Goal: Task Accomplishment & Management: Complete application form

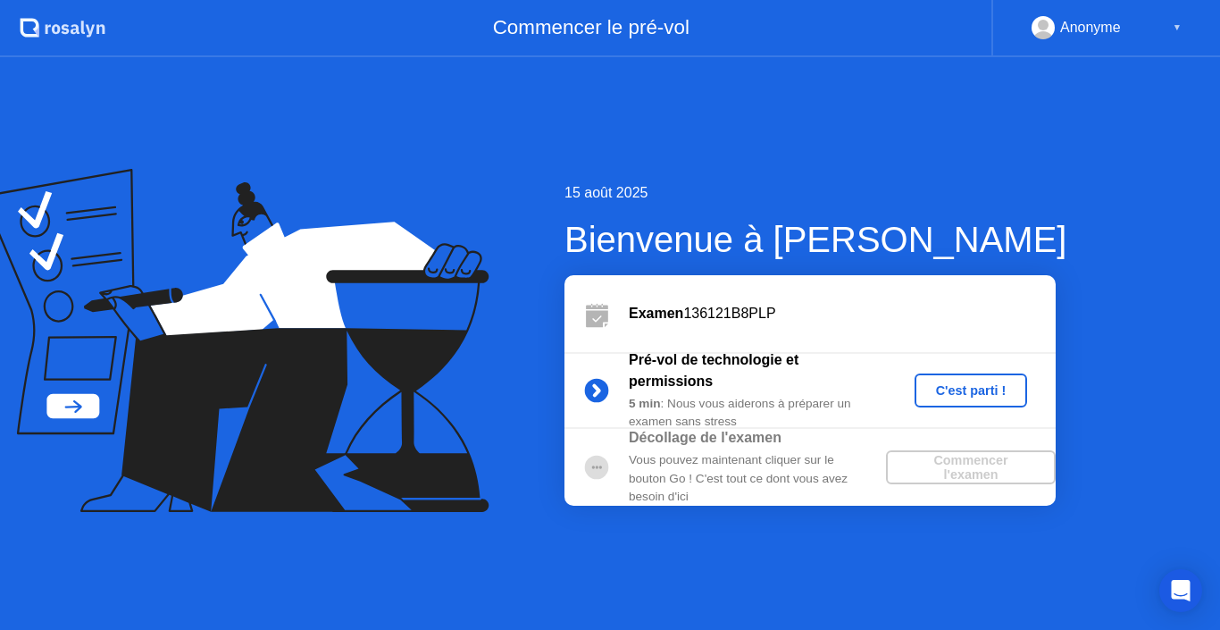
click at [962, 384] on div "C'est parti !" at bounding box center [971, 390] width 99 height 14
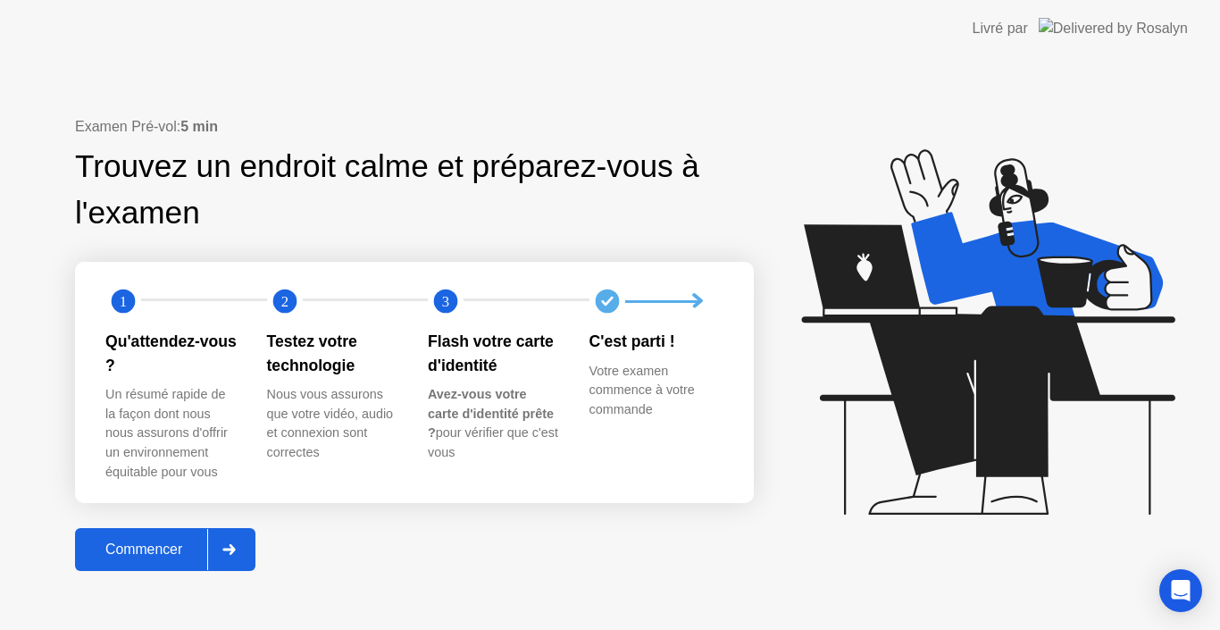
click at [140, 558] on div "Commencer" at bounding box center [143, 549] width 127 height 16
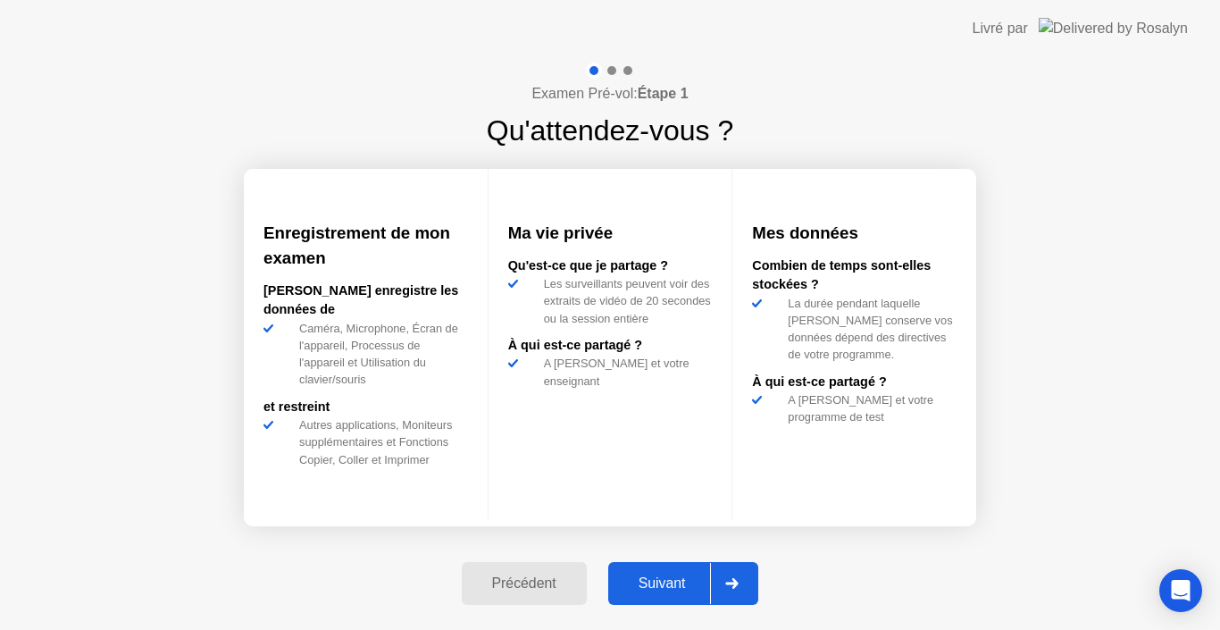
click at [663, 569] on button "Suivant" at bounding box center [683, 583] width 151 height 43
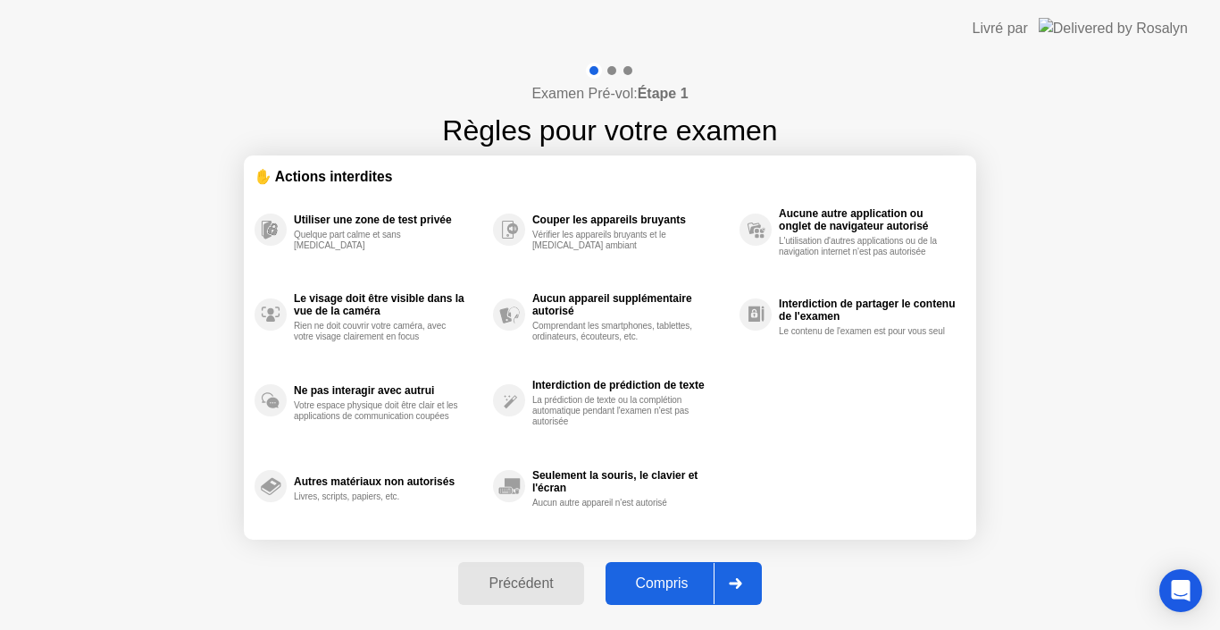
click at [673, 590] on div "Compris" at bounding box center [662, 583] width 103 height 16
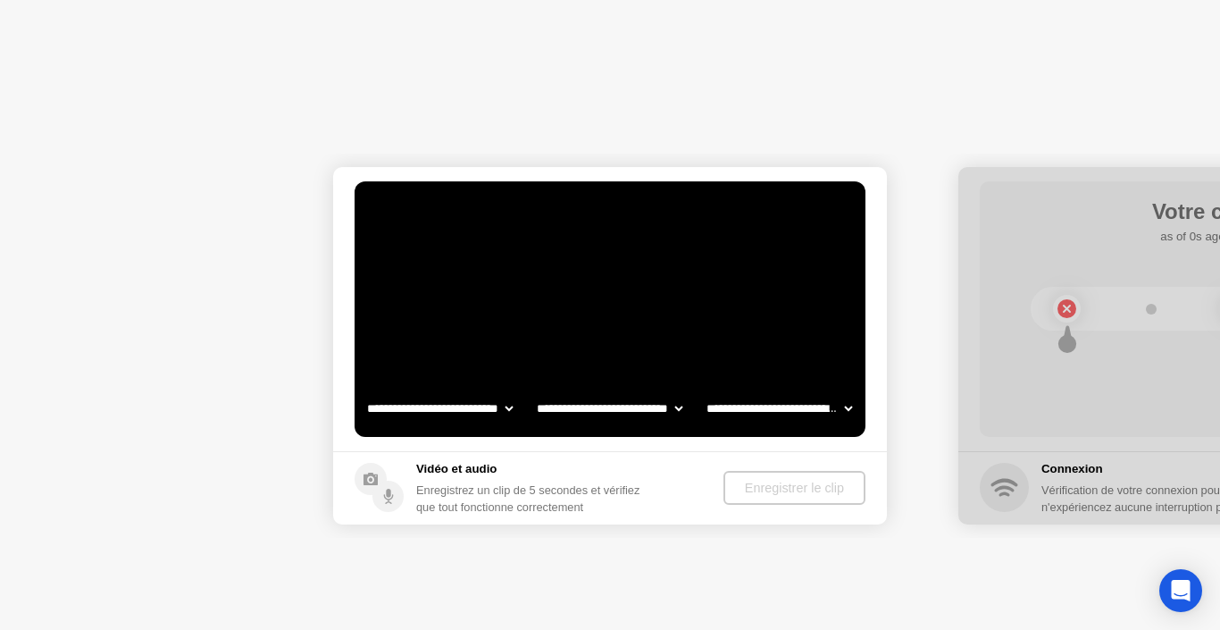
select select "**********"
select select "*******"
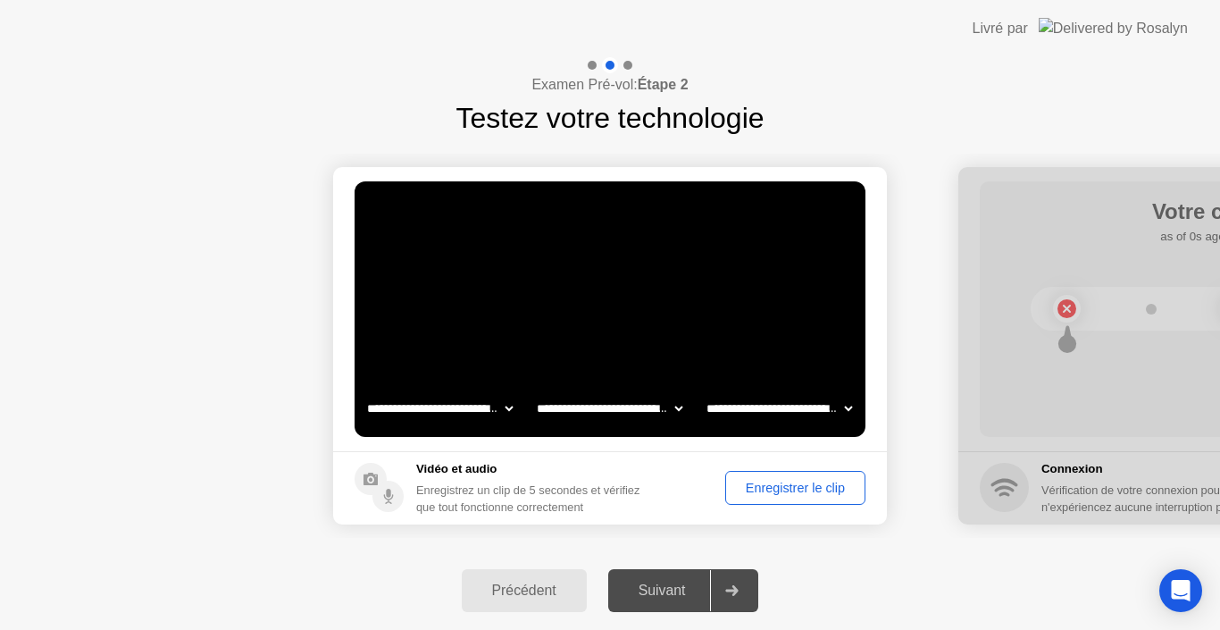
click at [805, 482] on div "Enregistrer le clip" at bounding box center [796, 488] width 128 height 14
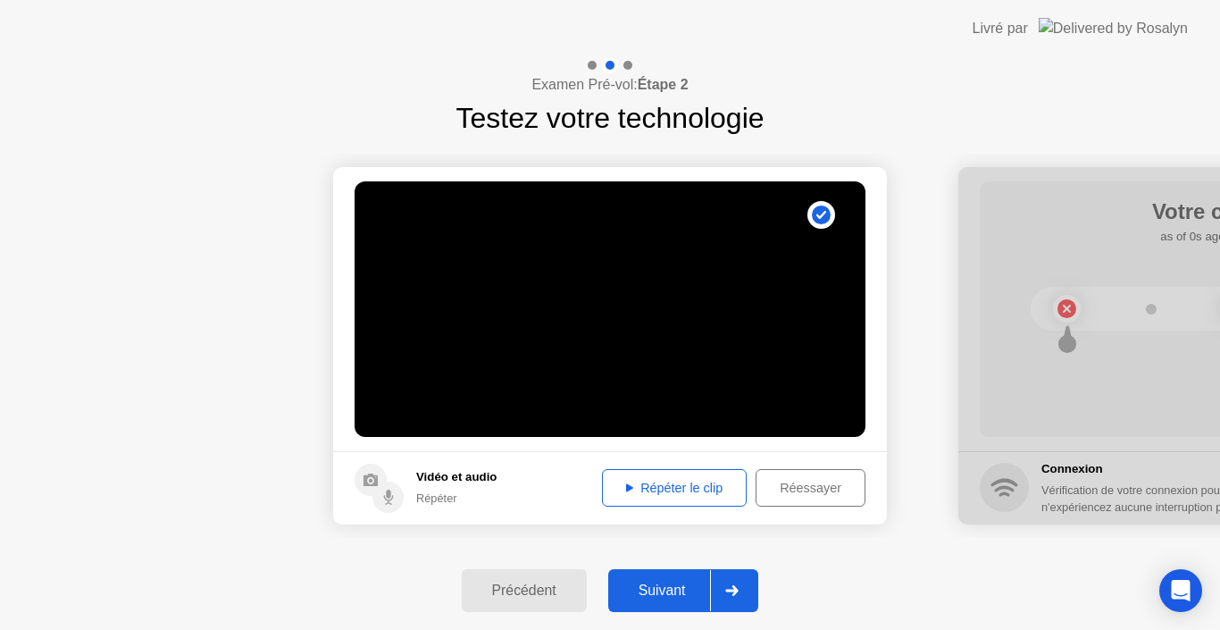
click at [709, 485] on div "Répéter le clip" at bounding box center [674, 488] width 132 height 14
click at [790, 487] on div "Réessayer" at bounding box center [810, 488] width 97 height 14
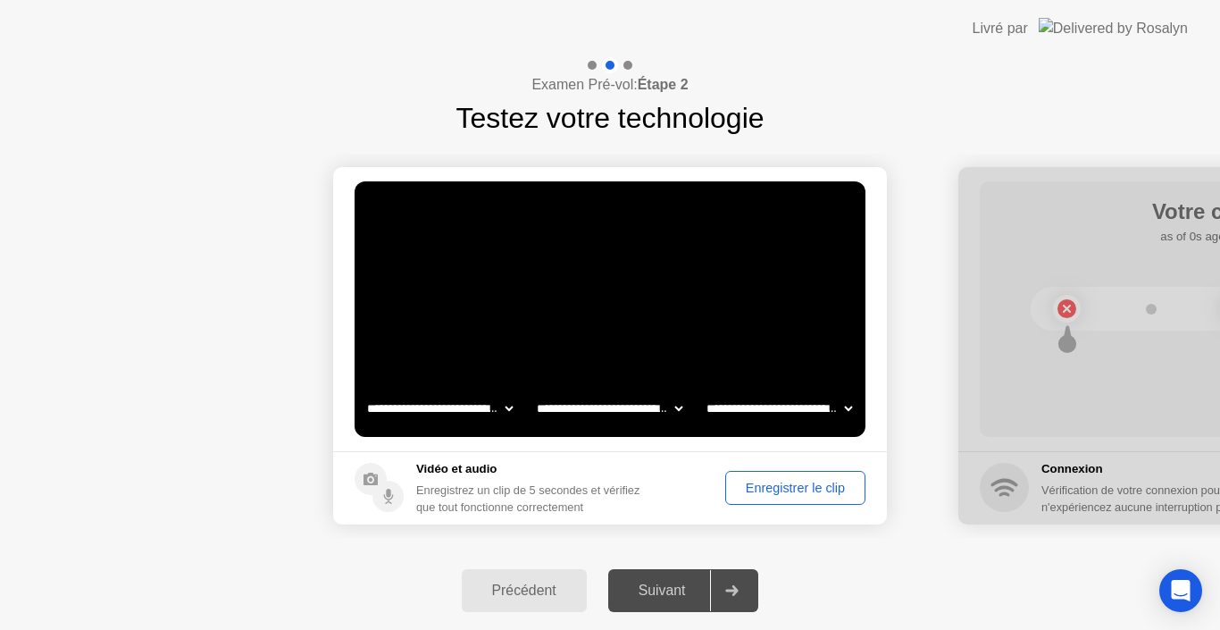
click at [824, 486] on div "Enregistrer le clip" at bounding box center [796, 488] width 128 height 14
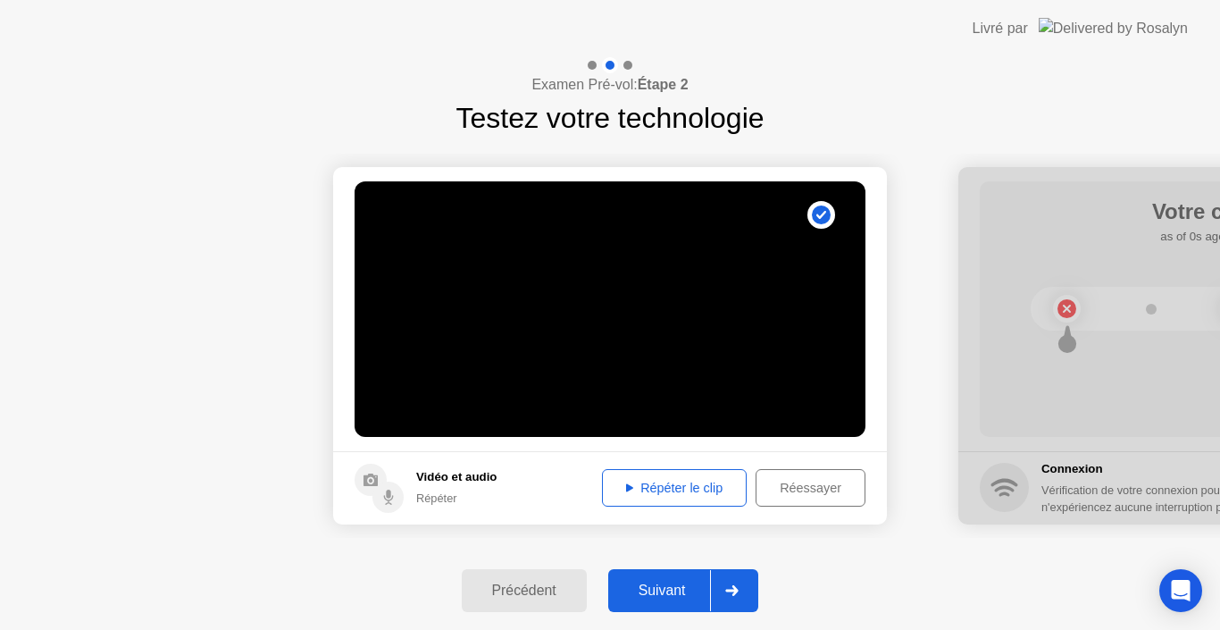
click at [633, 489] on div "Répéter le clip" at bounding box center [674, 488] width 132 height 14
click at [779, 481] on div "Réessayer" at bounding box center [810, 488] width 97 height 14
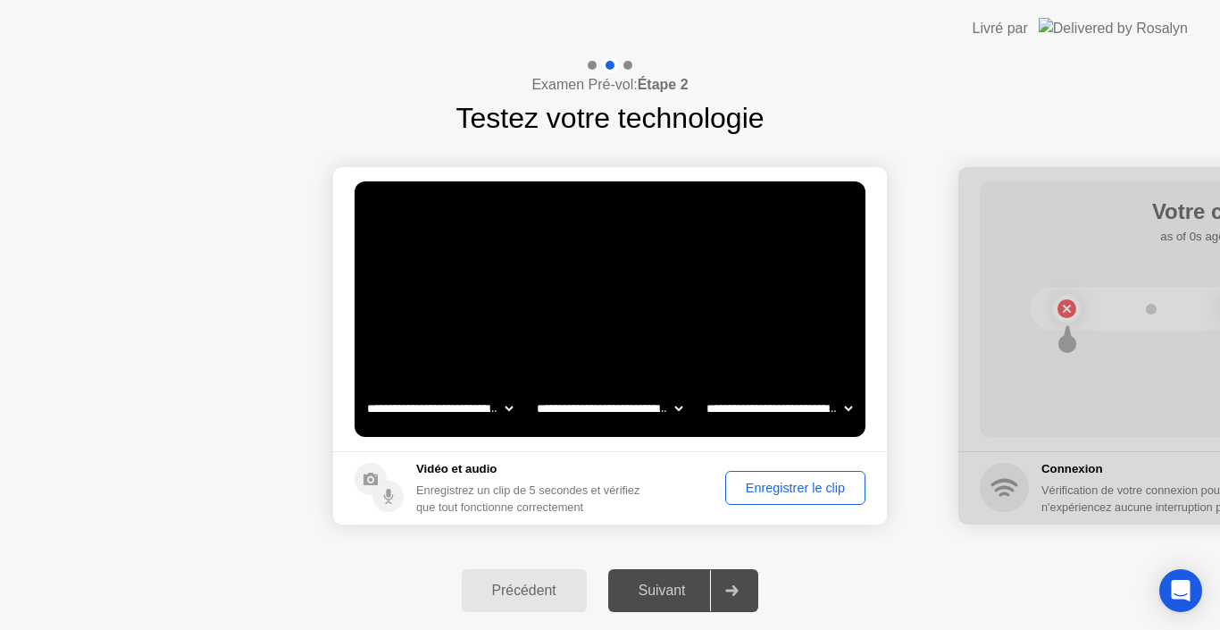
click at [767, 494] on div "Enregistrer le clip" at bounding box center [796, 488] width 128 height 14
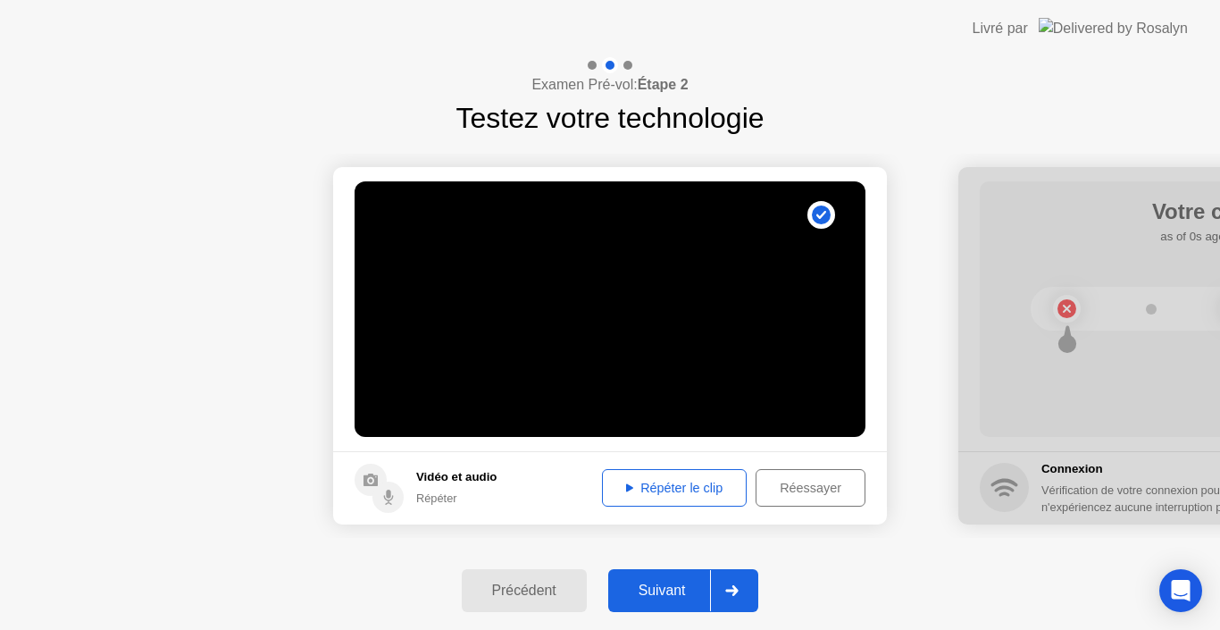
click at [717, 491] on div "Répéter le clip" at bounding box center [674, 488] width 132 height 14
click at [682, 584] on div "Suivant" at bounding box center [662, 591] width 97 height 16
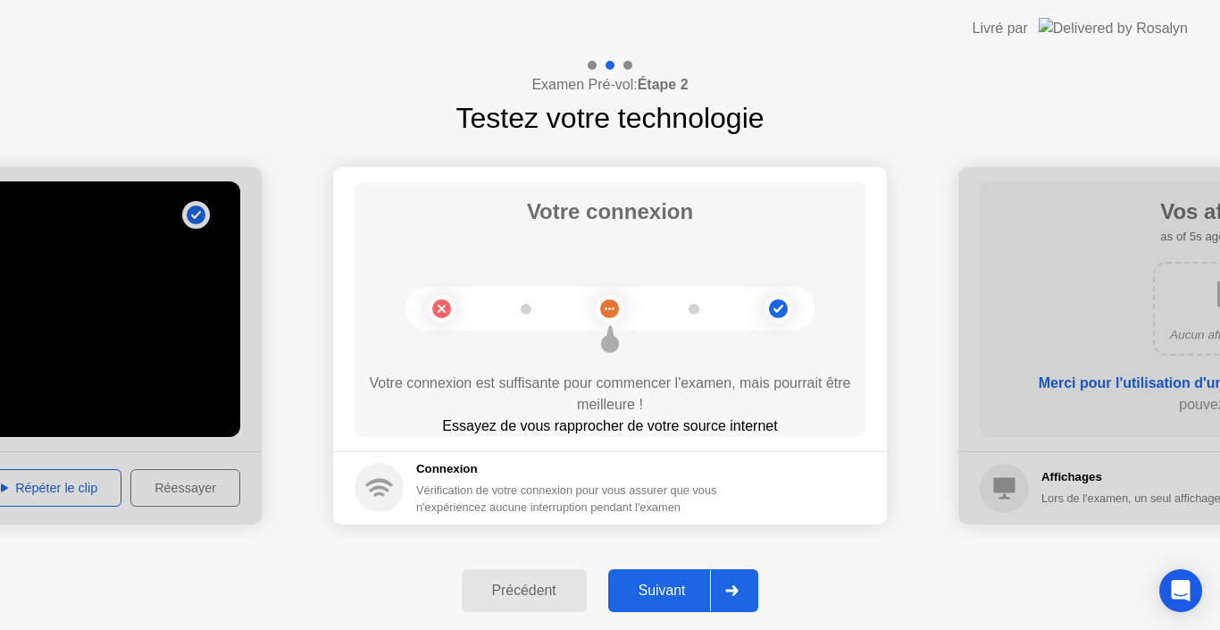
drag, startPoint x: 679, startPoint y: 409, endPoint x: 689, endPoint y: 402, distance: 12.2
click at [689, 404] on div "Votre connexion est suffisante pour commencer l'examen, mais pourrait être meil…" at bounding box center [610, 394] width 511 height 43
click at [658, 599] on div "Suivant" at bounding box center [662, 591] width 97 height 16
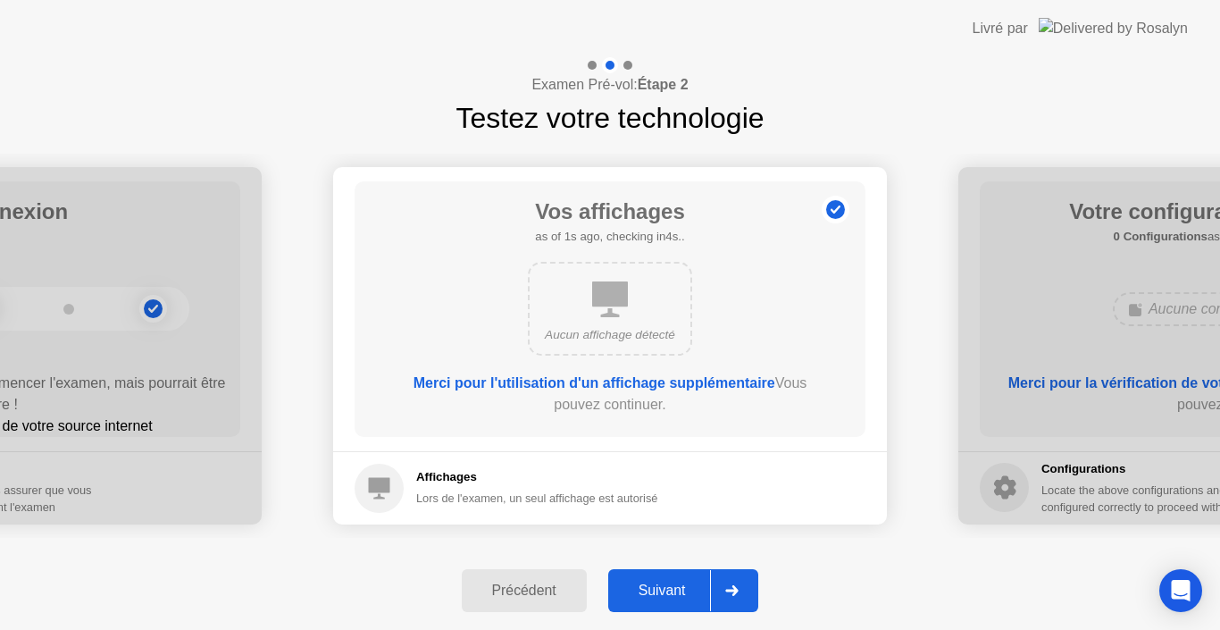
click at [670, 593] on div "Suivant" at bounding box center [662, 591] width 97 height 16
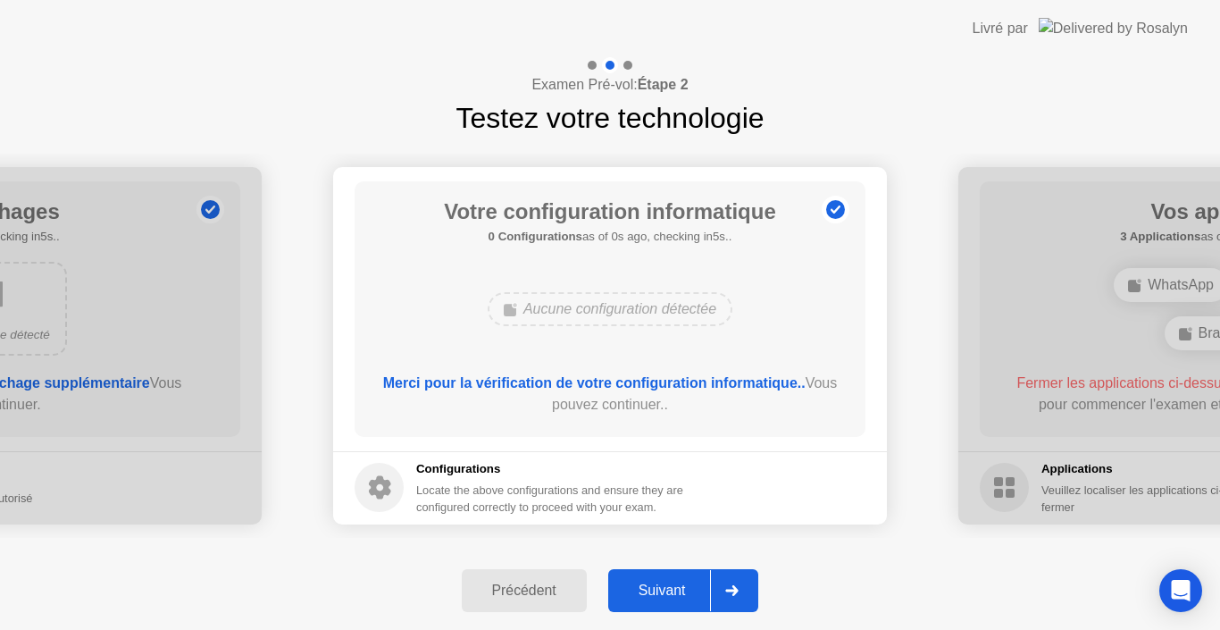
click at [656, 579] on button "Suivant" at bounding box center [683, 590] width 151 height 43
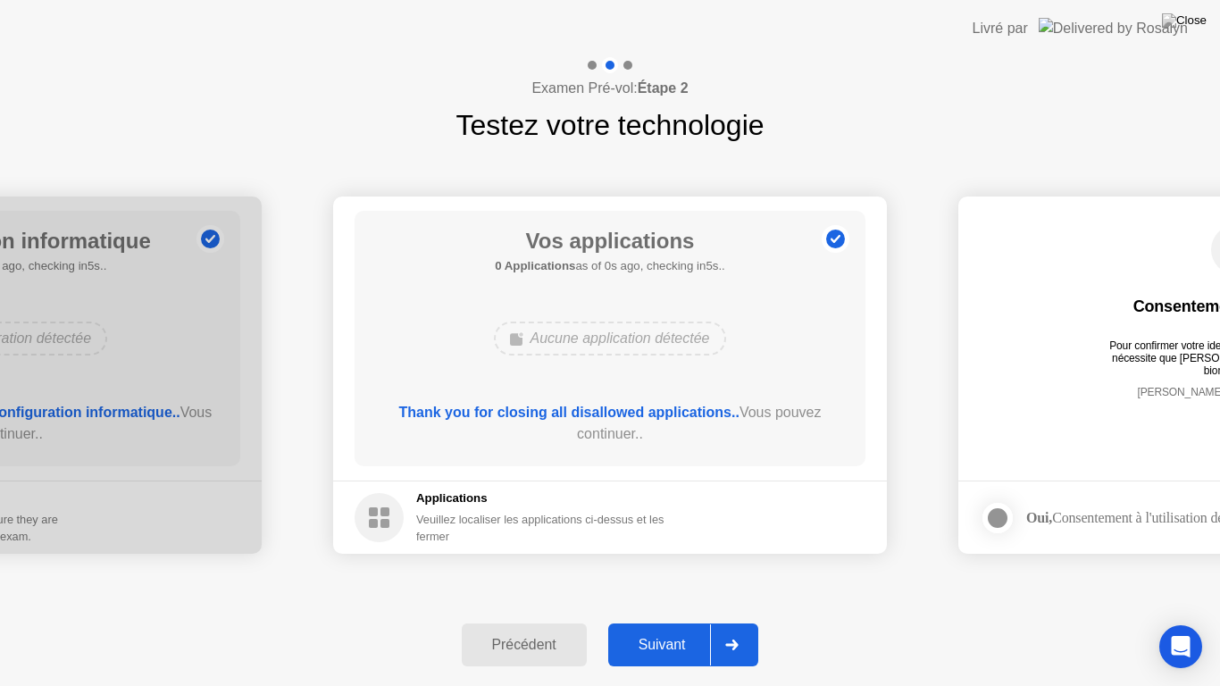
click at [1109, 18] on img at bounding box center [1113, 28] width 149 height 21
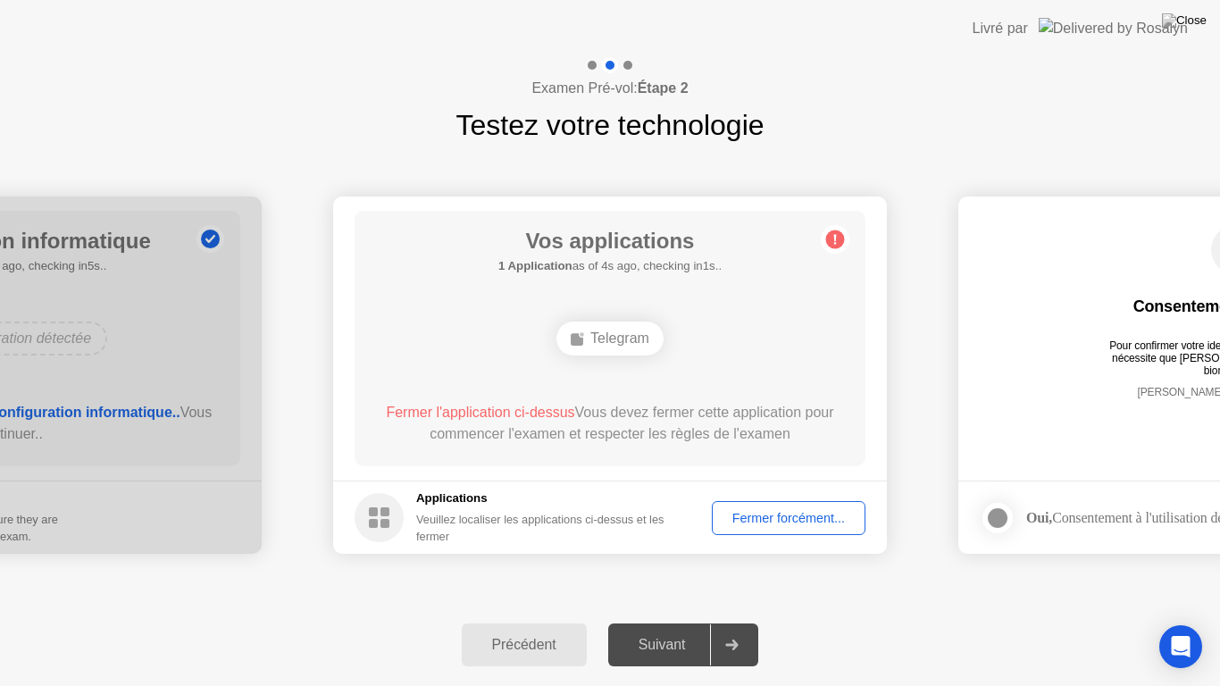
click at [994, 626] on div "Précédent Suivant" at bounding box center [610, 645] width 1220 height 82
click at [784, 0] on header "Livré par" at bounding box center [610, 28] width 1220 height 57
click at [745, 26] on header "Livré par" at bounding box center [610, 28] width 1220 height 57
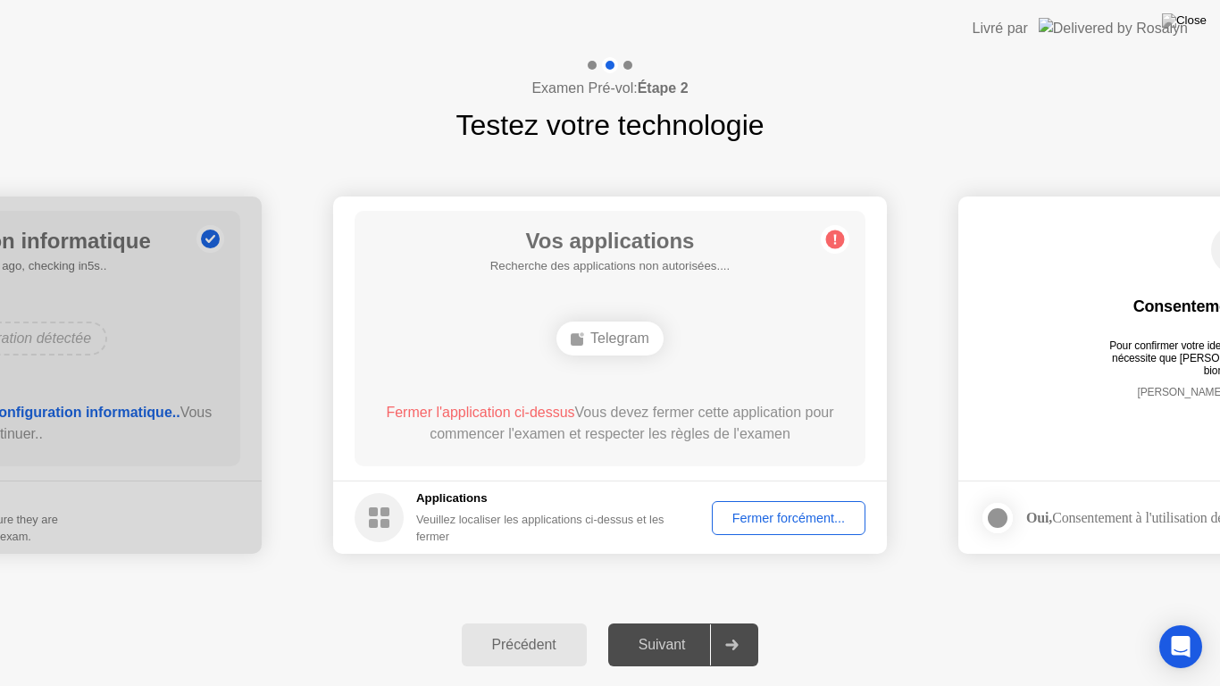
click at [745, 26] on header "Livré par" at bounding box center [610, 28] width 1220 height 57
click at [624, 332] on div "Telegram" at bounding box center [610, 339] width 107 height 34
click at [0, 629] on div "Précédent Suivant" at bounding box center [610, 645] width 1220 height 82
click at [652, 0] on header "Livré par" at bounding box center [610, 28] width 1220 height 57
drag, startPoint x: 648, startPoint y: 0, endPoint x: 625, endPoint y: 134, distance: 135.9
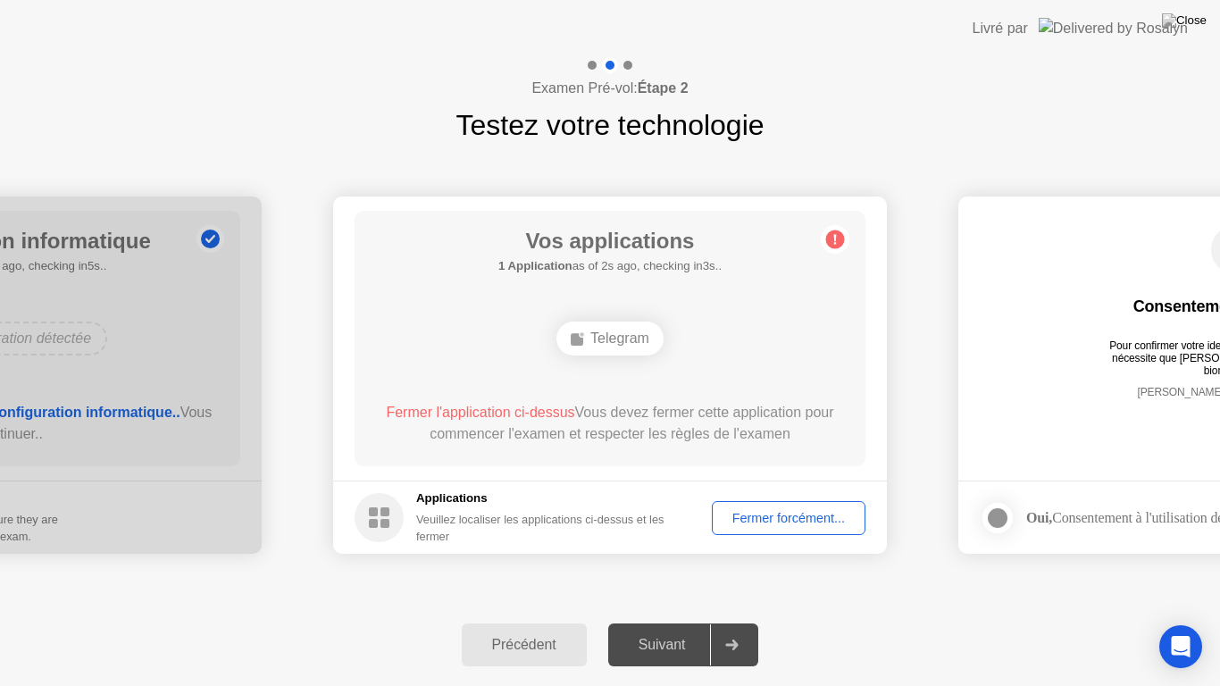
click at [628, 134] on app-layout-with-logo "**********" at bounding box center [610, 343] width 1220 height 686
click at [683, 77] on div "Examen Pré-vol: Étape 2 Testez votre technologie" at bounding box center [610, 101] width 1220 height 89
click at [778, 16] on header "Livré par" at bounding box center [610, 28] width 1220 height 57
click at [786, 20] on header "Livré par" at bounding box center [610, 28] width 1220 height 57
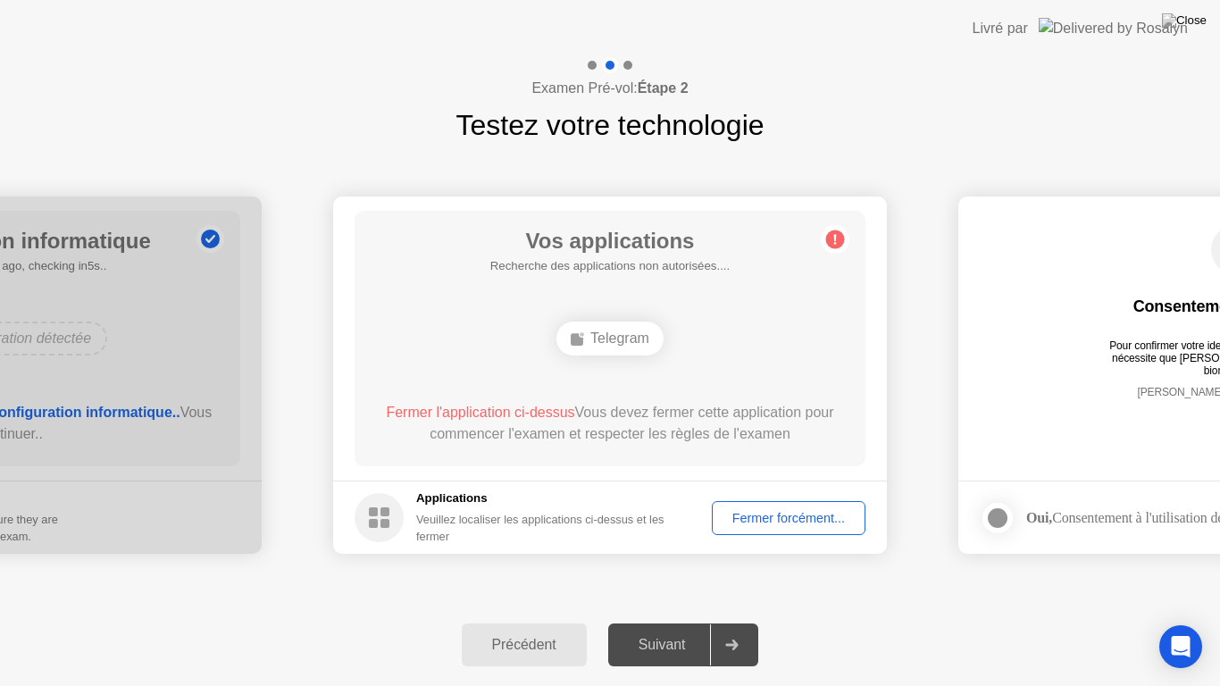
click at [792, 31] on header "Livré par" at bounding box center [610, 28] width 1220 height 57
click at [927, 93] on div "Examen Pré-vol: Étape 2 Testez votre technologie" at bounding box center [610, 101] width 1220 height 89
click at [926, 93] on div "Examen Pré-vol: Étape 2 Testez votre technologie" at bounding box center [610, 101] width 1220 height 89
click at [923, 92] on div "Examen Pré-vol: Étape 2 Testez votre technologie" at bounding box center [610, 101] width 1220 height 89
click at [582, 629] on div "Précédent Suivant" at bounding box center [610, 645] width 1220 height 82
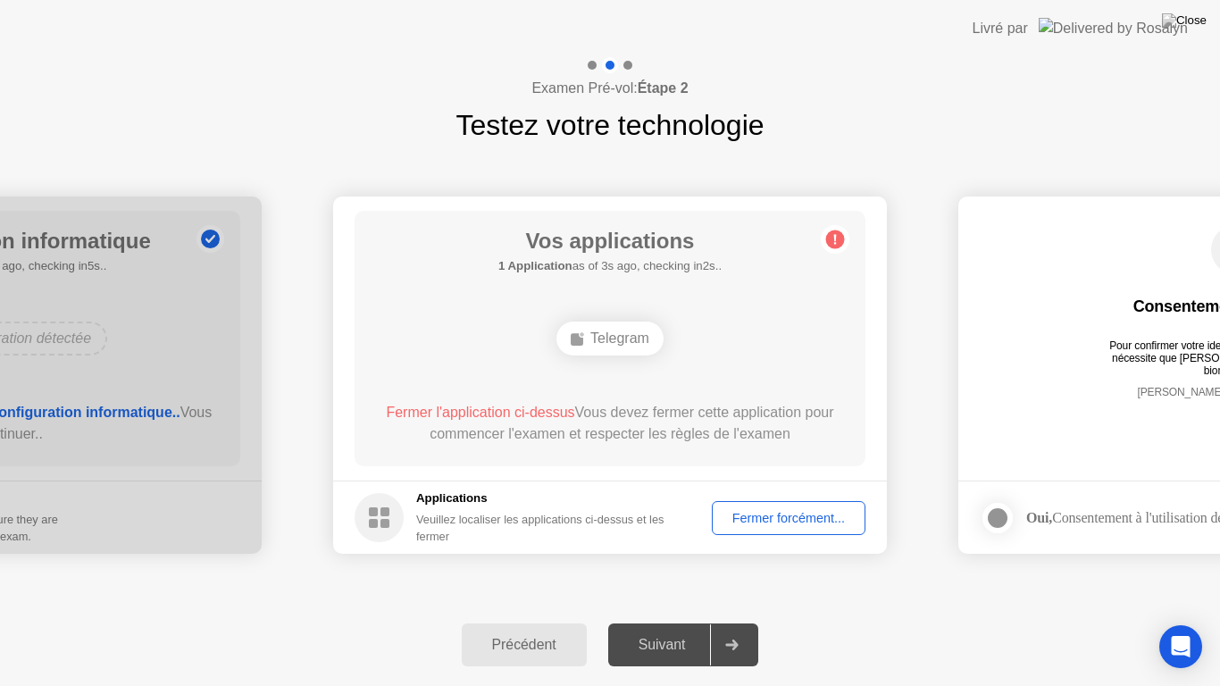
click at [582, 629] on div "Précédent Suivant" at bounding box center [610, 645] width 1220 height 82
click at [776, 518] on div "Fermer forcément..." at bounding box center [788, 518] width 141 height 14
click at [471, 411] on span "Fermer l'application ci-dessus" at bounding box center [480, 412] width 189 height 15
click at [640, 412] on div "Fermer l'application ci-dessus Vous devez fermer cette application pour commenc…" at bounding box center [611, 423] width 460 height 43
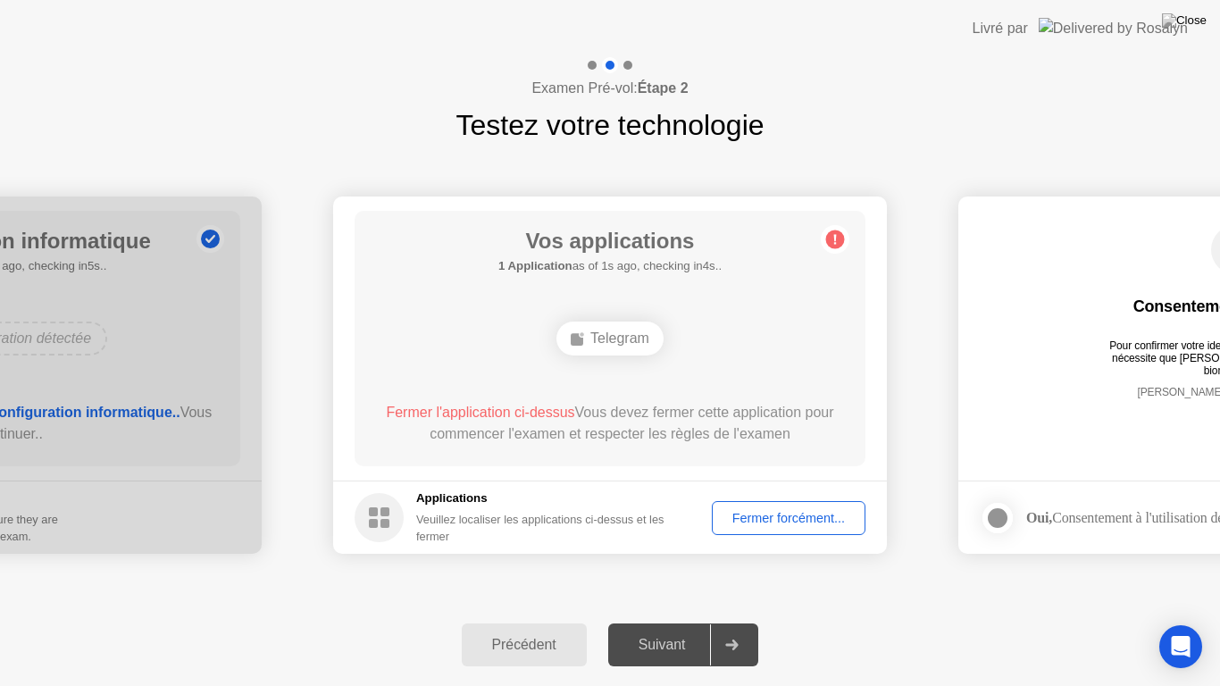
click at [671, 407] on div "Fermer l'application ci-dessus Vous devez fermer cette application pour commenc…" at bounding box center [611, 423] width 460 height 43
click at [665, 417] on div "Fermer l'application ci-dessus Vous devez fermer cette application pour commenc…" at bounding box center [611, 423] width 460 height 43
click at [666, 419] on div "Fermer l'application ci-dessus Vous devez fermer cette application pour commenc…" at bounding box center [611, 423] width 460 height 43
click at [666, 421] on div "Fermer l'application ci-dessus Vous devez fermer cette application pour commenc…" at bounding box center [611, 423] width 460 height 43
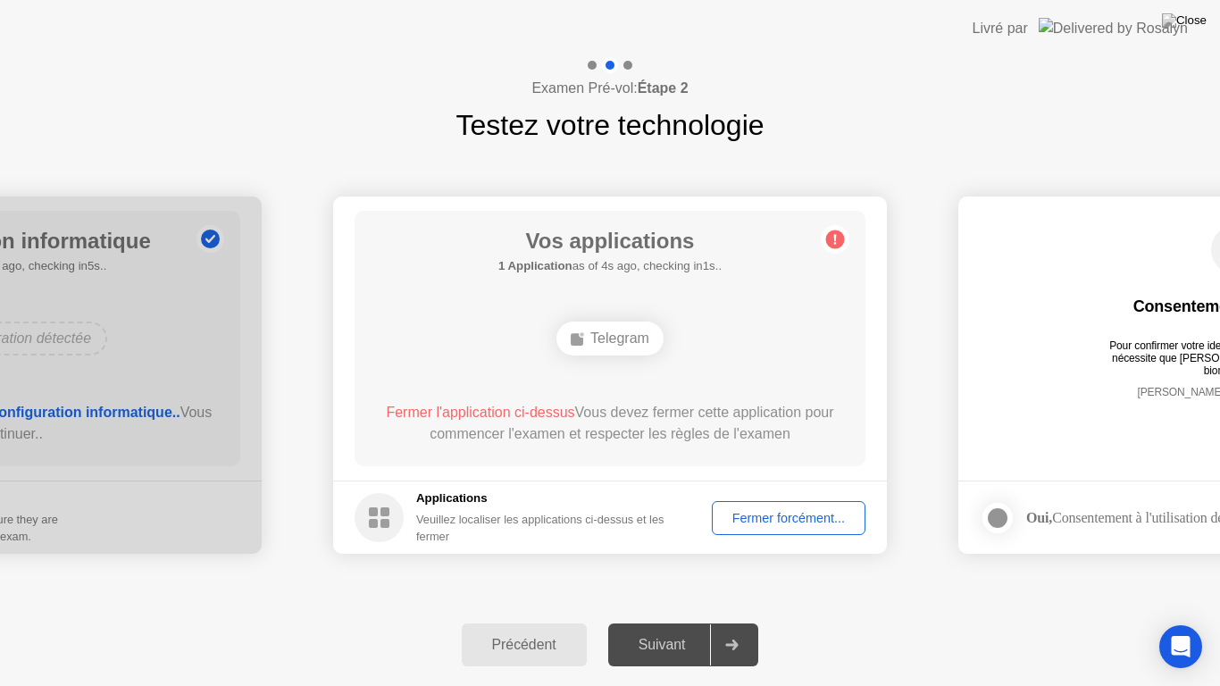
click at [803, 517] on div "Fermer forcément..." at bounding box center [788, 518] width 141 height 14
click at [650, 339] on div "Telegram" at bounding box center [610, 339] width 107 height 34
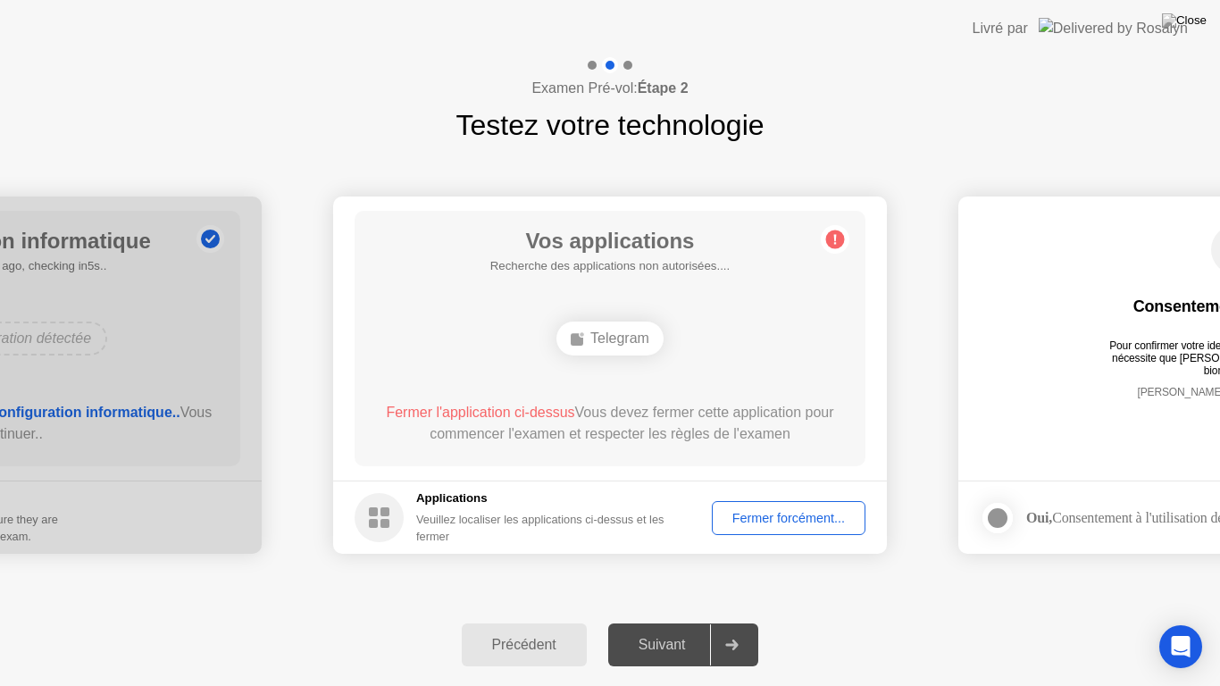
click at [621, 0] on header "Livré par" at bounding box center [610, 28] width 1220 height 57
click at [622, 0] on header "Livré par" at bounding box center [610, 28] width 1220 height 57
click at [620, 0] on header "Livré par" at bounding box center [610, 28] width 1220 height 57
click at [622, 1] on header "Livré par" at bounding box center [610, 28] width 1220 height 57
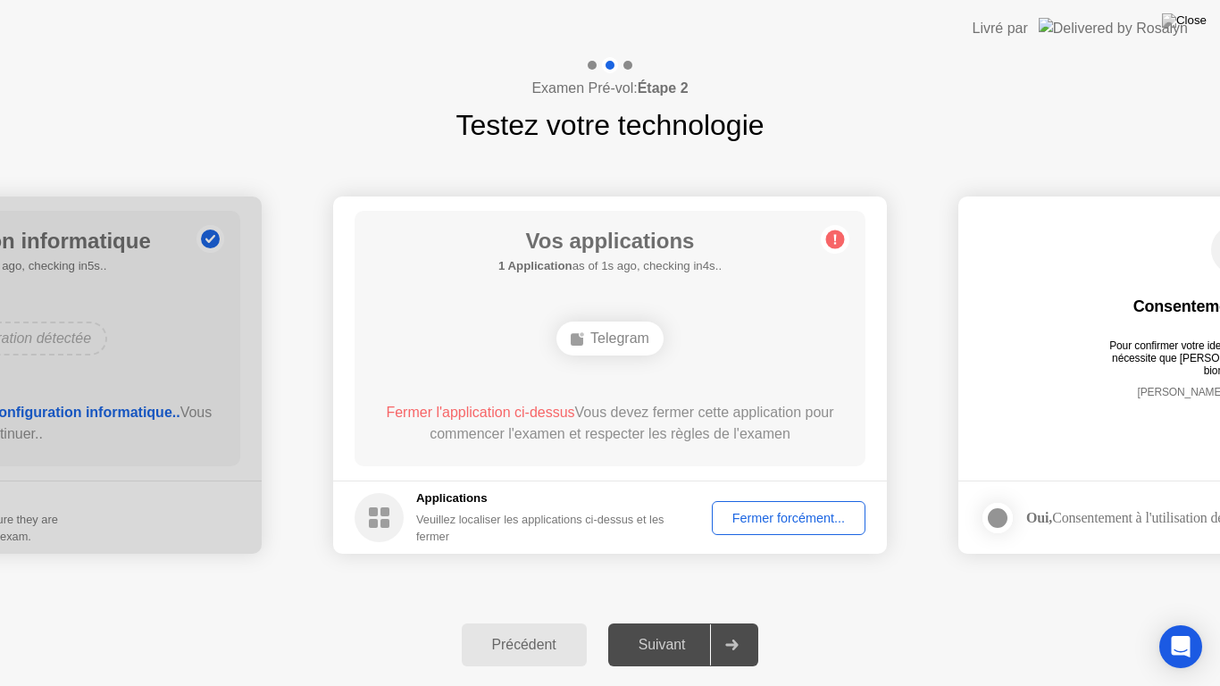
click at [471, 84] on div "Examen Pré-vol: Étape 2 Testez votre technologie" at bounding box center [610, 101] width 1220 height 89
click at [464, 84] on div "Examen Pré-vol: Étape 2 Testez votre technologie" at bounding box center [610, 101] width 1220 height 89
click at [459, 90] on div "Examen Pré-vol: Étape 2 Testez votre technologie" at bounding box center [610, 101] width 1220 height 89
click at [457, 100] on div "Examen Pré-vol: Étape 2 Testez votre technologie" at bounding box center [610, 101] width 1220 height 89
click at [159, 119] on div "Examen Pré-vol: Étape 2 Testez votre technologie" at bounding box center [610, 101] width 1220 height 89
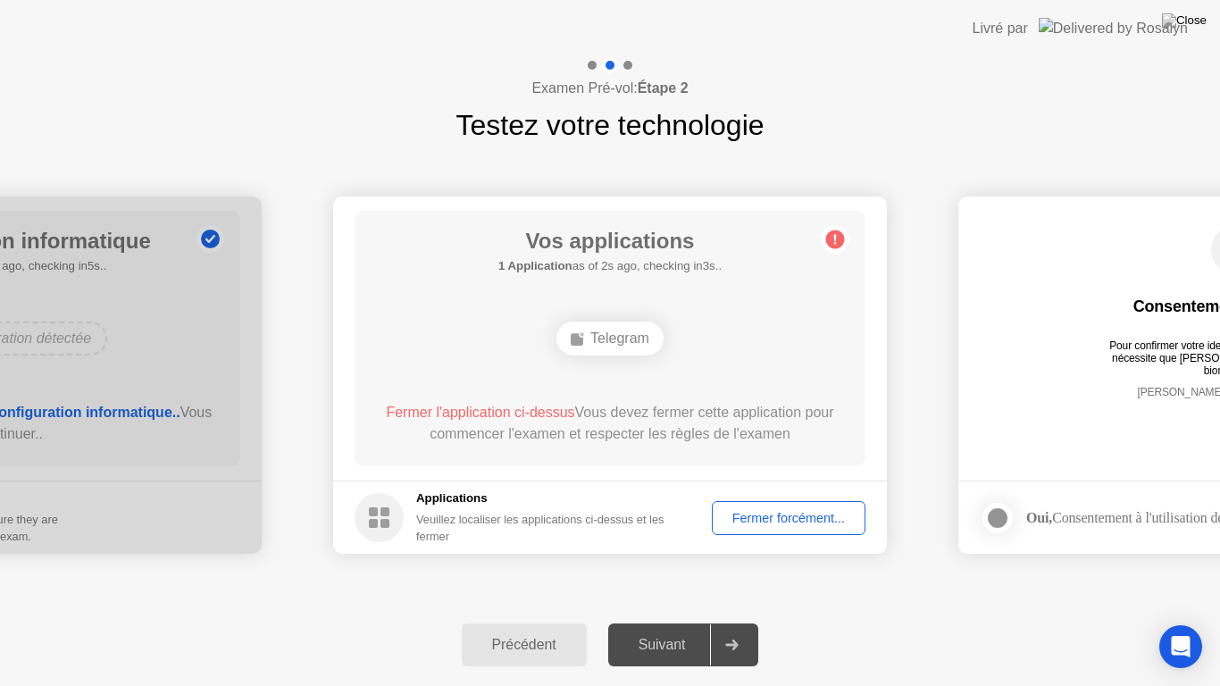
click at [159, 81] on div "Examen Pré-vol: Étape 2 Testez votre technologie" at bounding box center [610, 101] width 1220 height 89
click at [144, 120] on div "Examen Pré-vol: Étape 2 Testez votre technologie" at bounding box center [610, 101] width 1220 height 89
click at [78, 98] on div "Examen Pré-vol: Étape 2 Testez votre technologie" at bounding box center [610, 101] width 1220 height 89
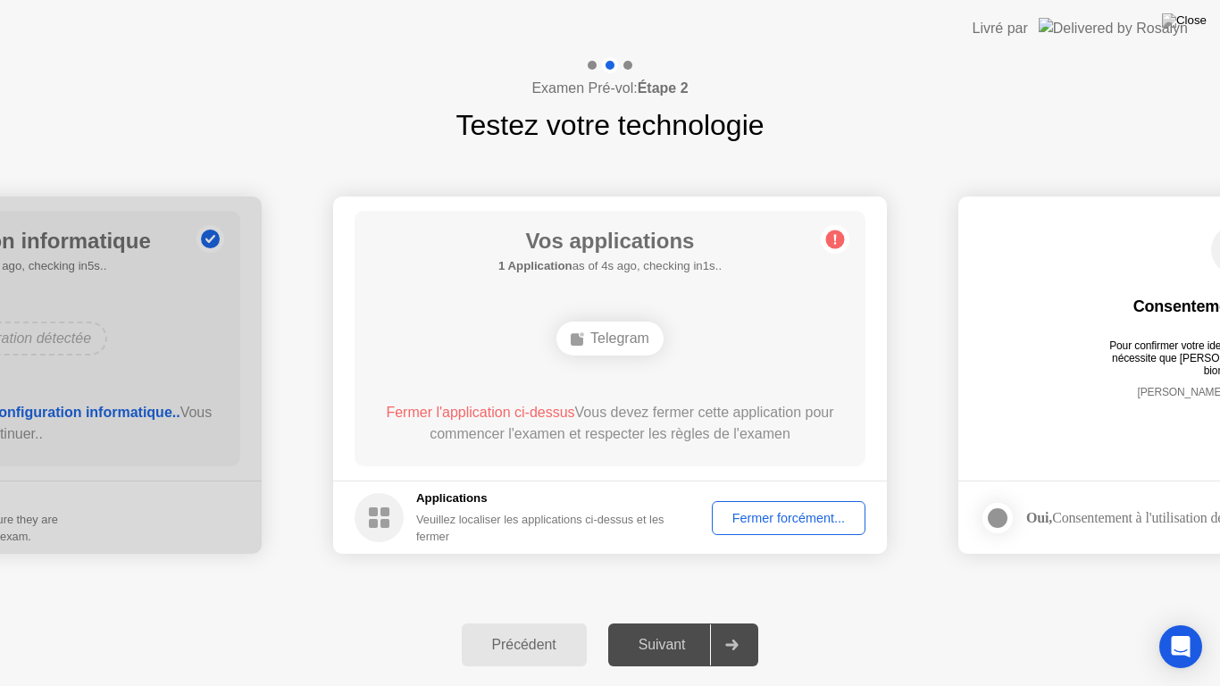
click at [134, 629] on div "Précédent Suivant" at bounding box center [610, 645] width 1220 height 82
click at [999, 629] on div "Précédent Suivant" at bounding box center [610, 645] width 1220 height 82
click at [1007, 629] on div "Précédent Suivant" at bounding box center [610, 645] width 1220 height 82
click at [937, 629] on div "Précédent Suivant" at bounding box center [610, 645] width 1220 height 82
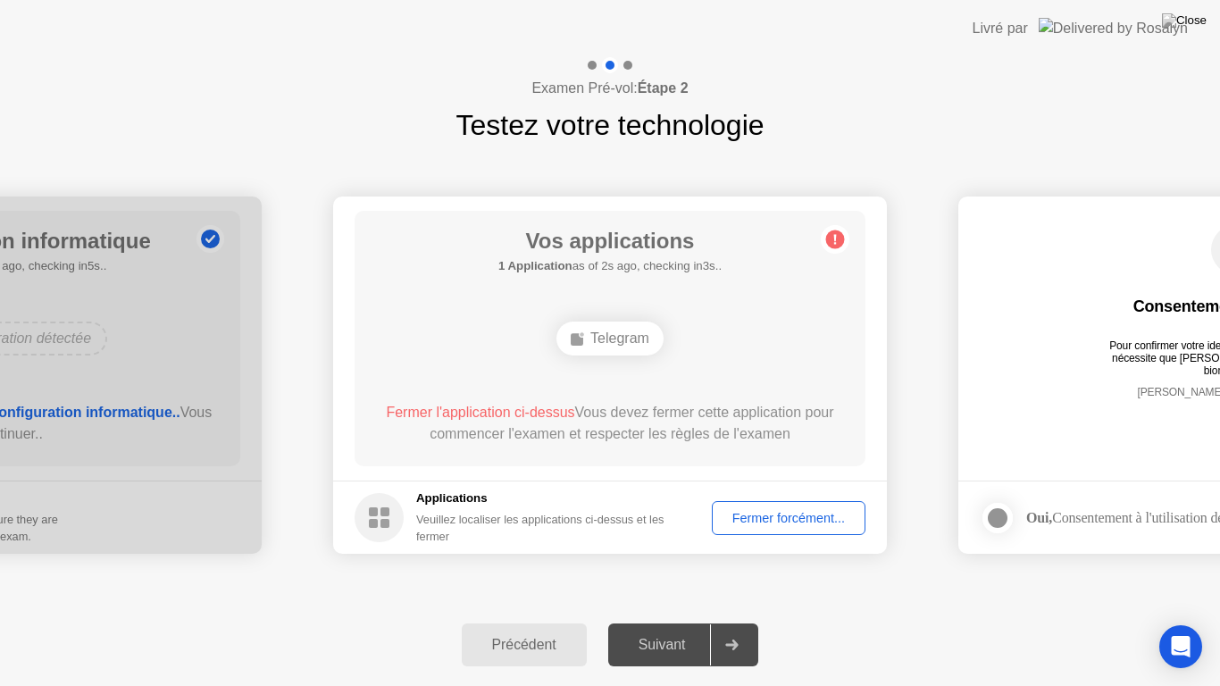
click at [937, 629] on div "Précédent Suivant" at bounding box center [610, 645] width 1220 height 82
drag, startPoint x: 891, startPoint y: 685, endPoint x: 891, endPoint y: 626, distance: 59.0
click at [891, 629] on div "Précédent Suivant" at bounding box center [610, 645] width 1220 height 82
click at [896, 629] on div "Précédent Suivant" at bounding box center [610, 645] width 1220 height 82
click at [890, 629] on div "Précédent Suivant" at bounding box center [610, 645] width 1220 height 82
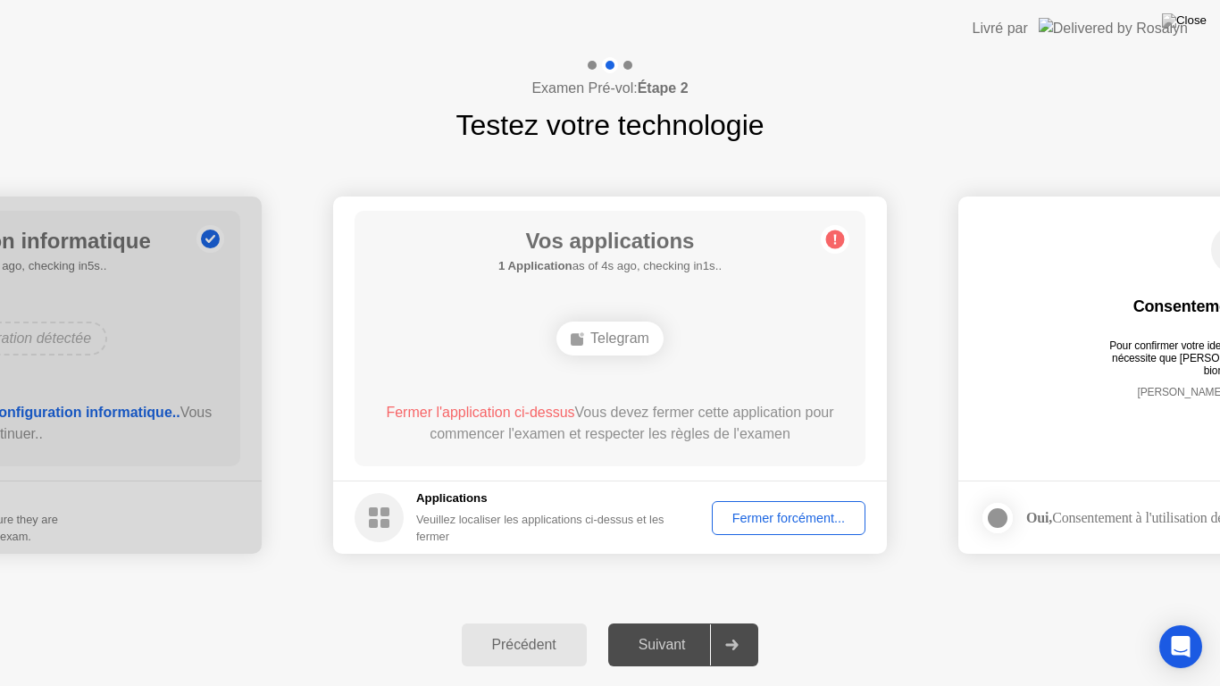
click at [646, 629] on div "Suivant" at bounding box center [662, 645] width 97 height 16
click at [838, 511] on div "Fermer forcément..." at bounding box center [788, 518] width 141 height 14
click at [745, 518] on div "Fermer forcément..." at bounding box center [788, 518] width 141 height 14
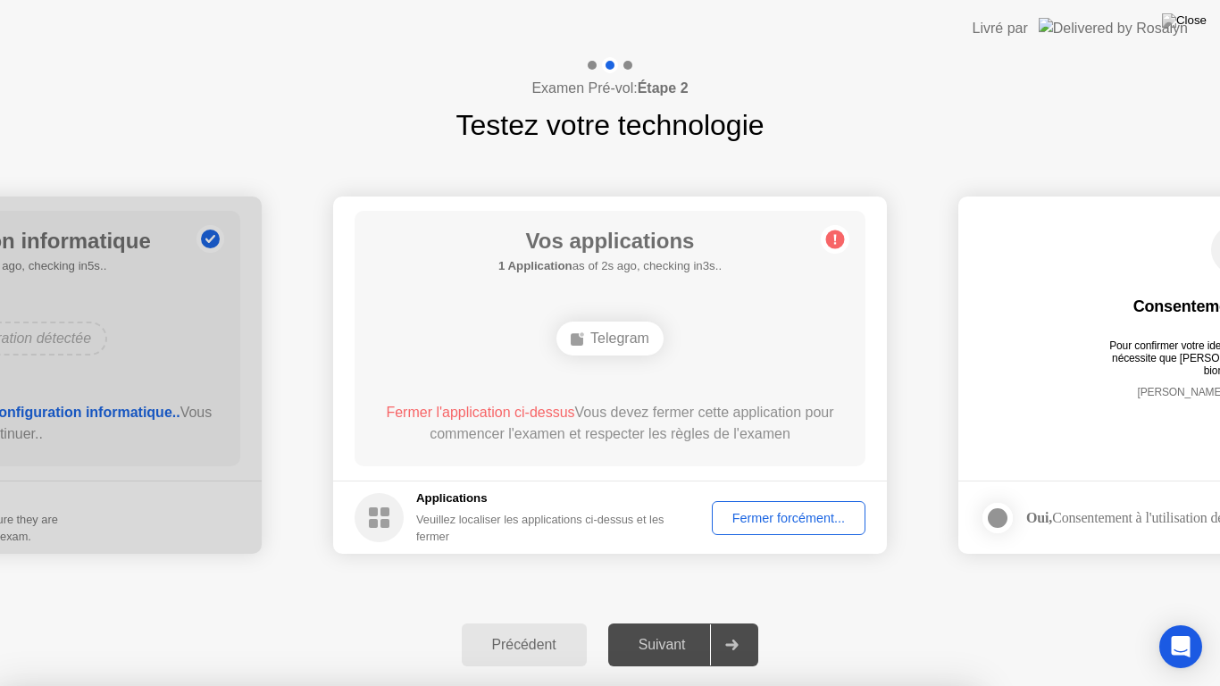
click at [784, 521] on div "Fermer forcément..." at bounding box center [788, 518] width 141 height 14
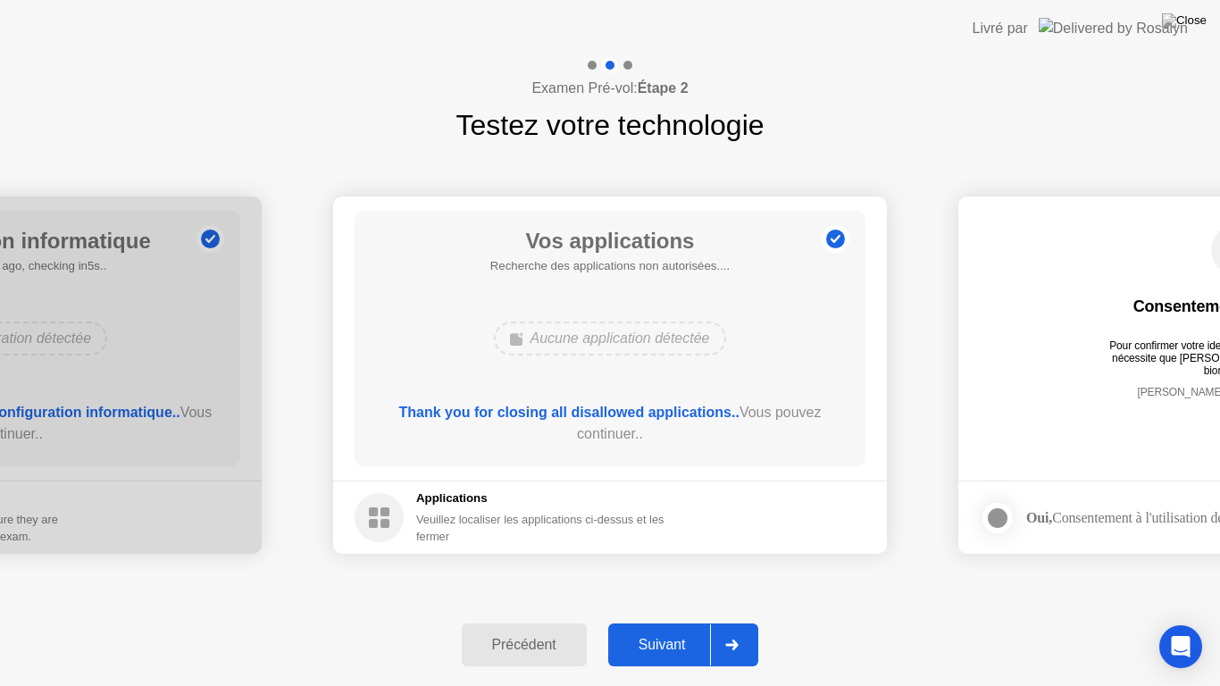
click at [655, 629] on div "Suivant" at bounding box center [662, 645] width 97 height 16
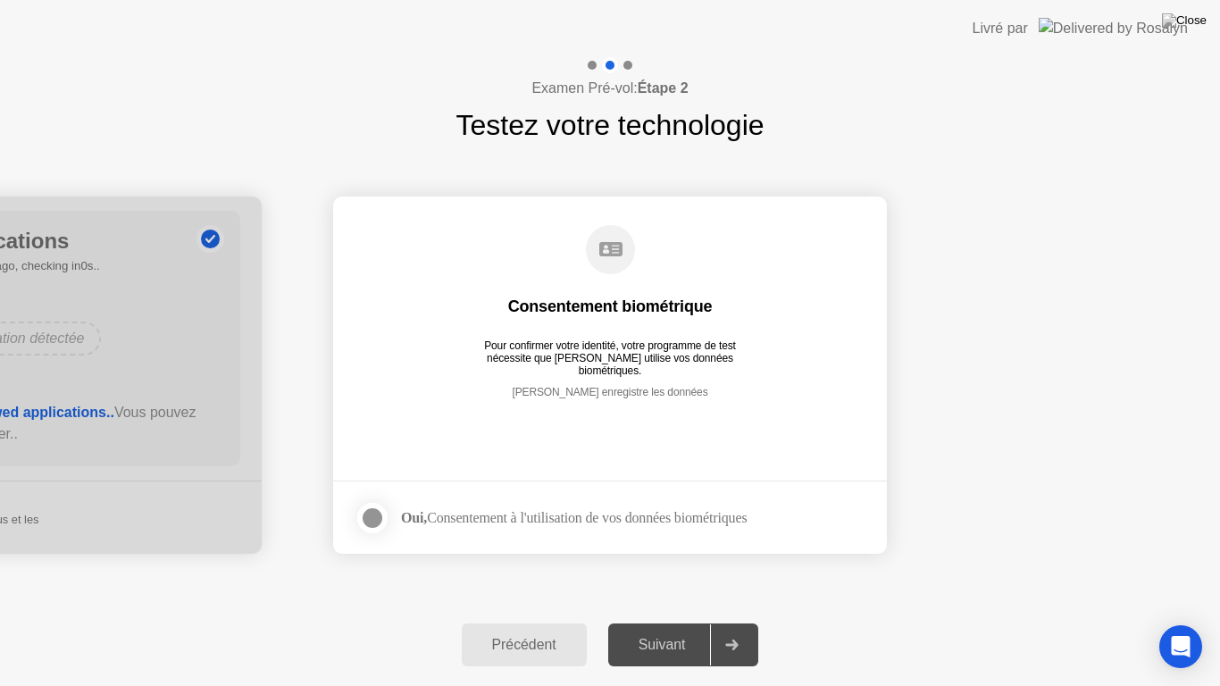
click at [388, 515] on label at bounding box center [378, 518] width 46 height 36
click at [678, 629] on button "Suivant" at bounding box center [683, 645] width 151 height 43
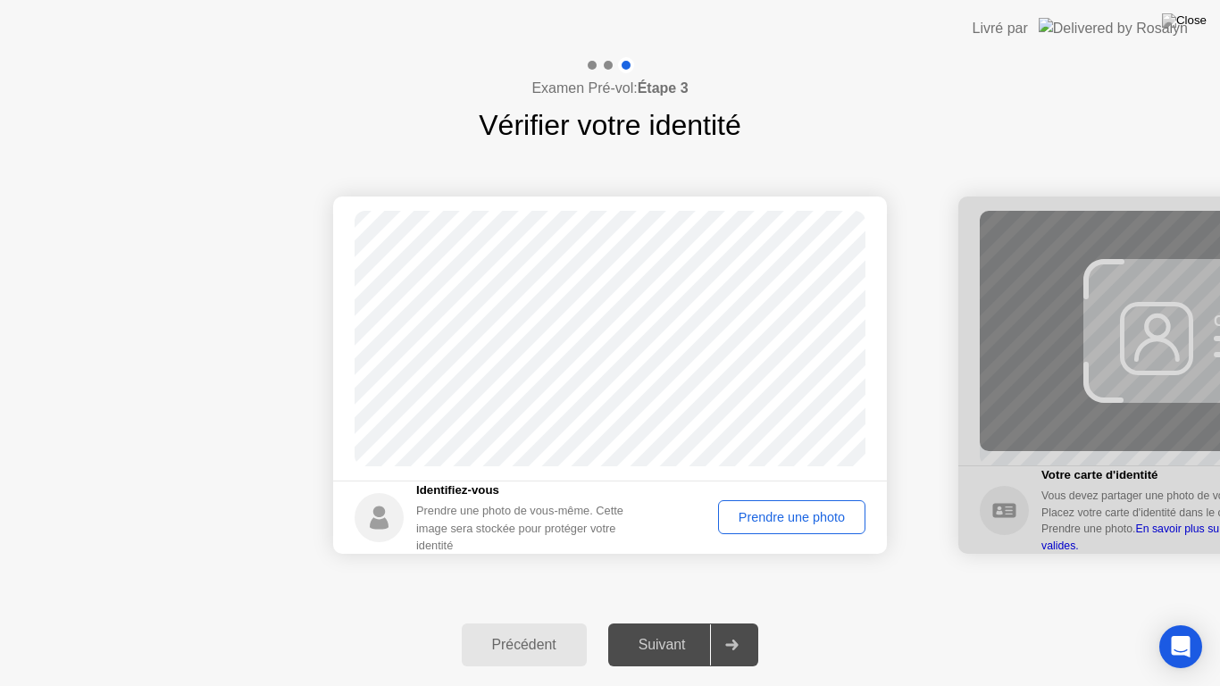
click at [792, 513] on div "Prendre une photo" at bounding box center [792, 517] width 135 height 14
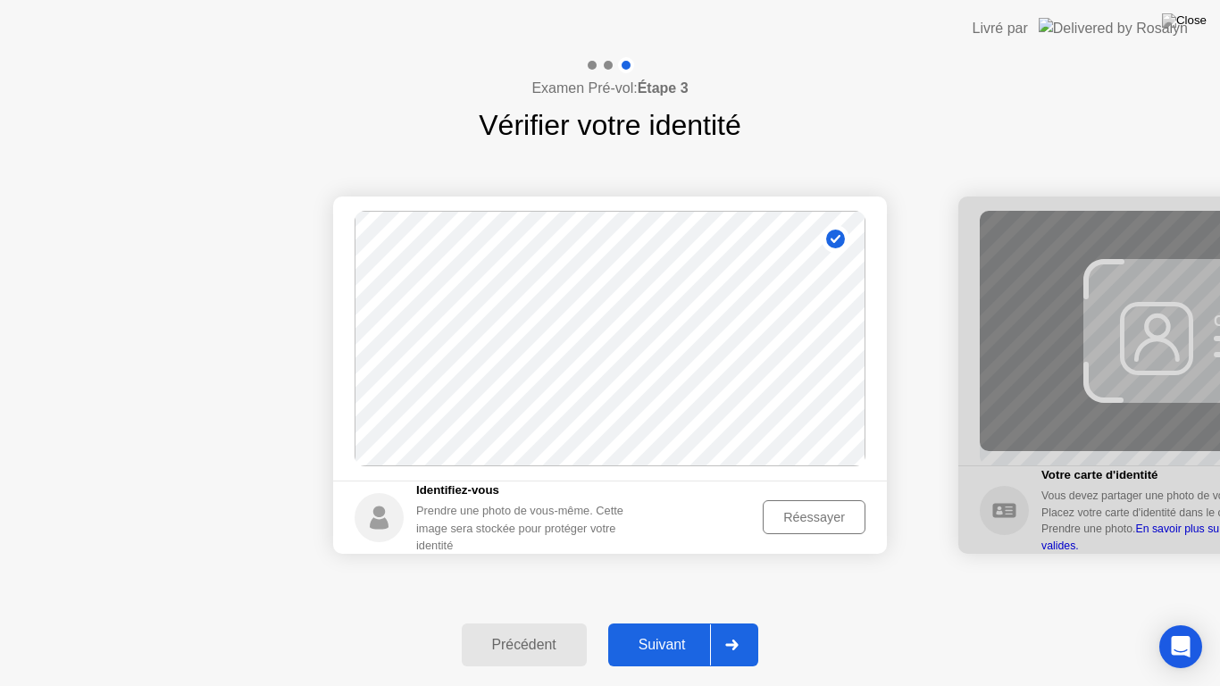
click at [658, 629] on div "Suivant" at bounding box center [662, 645] width 97 height 16
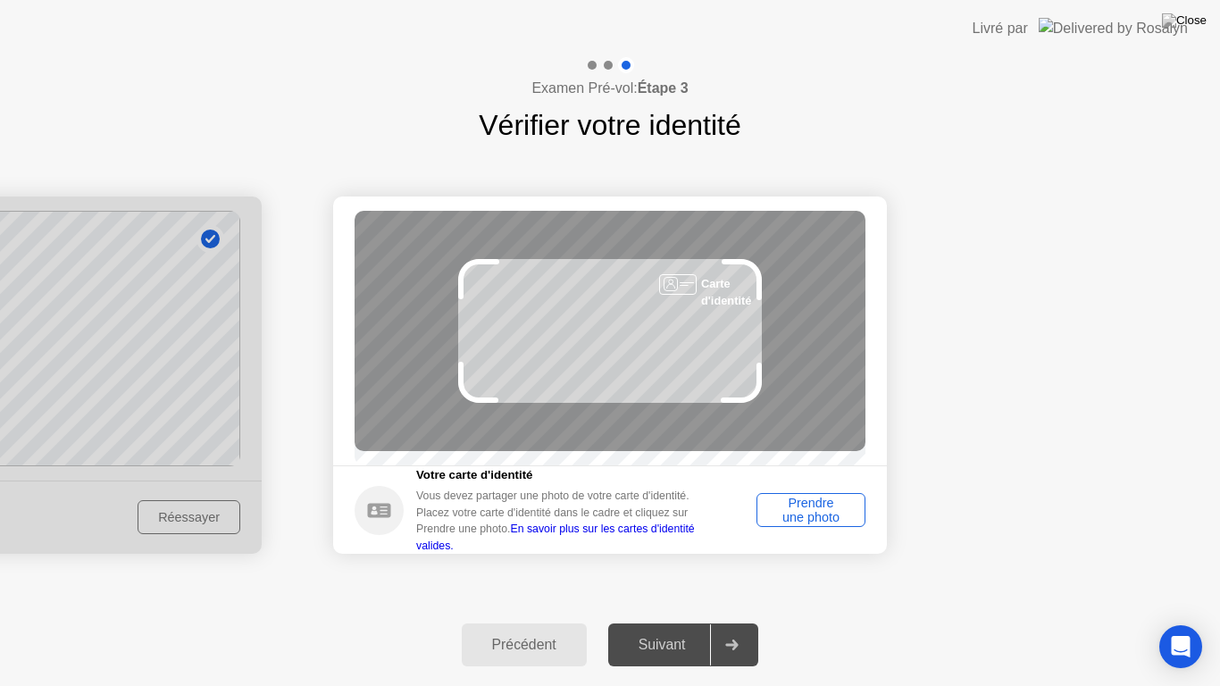
click at [820, 524] on div "Prendre une photo" at bounding box center [811, 510] width 96 height 29
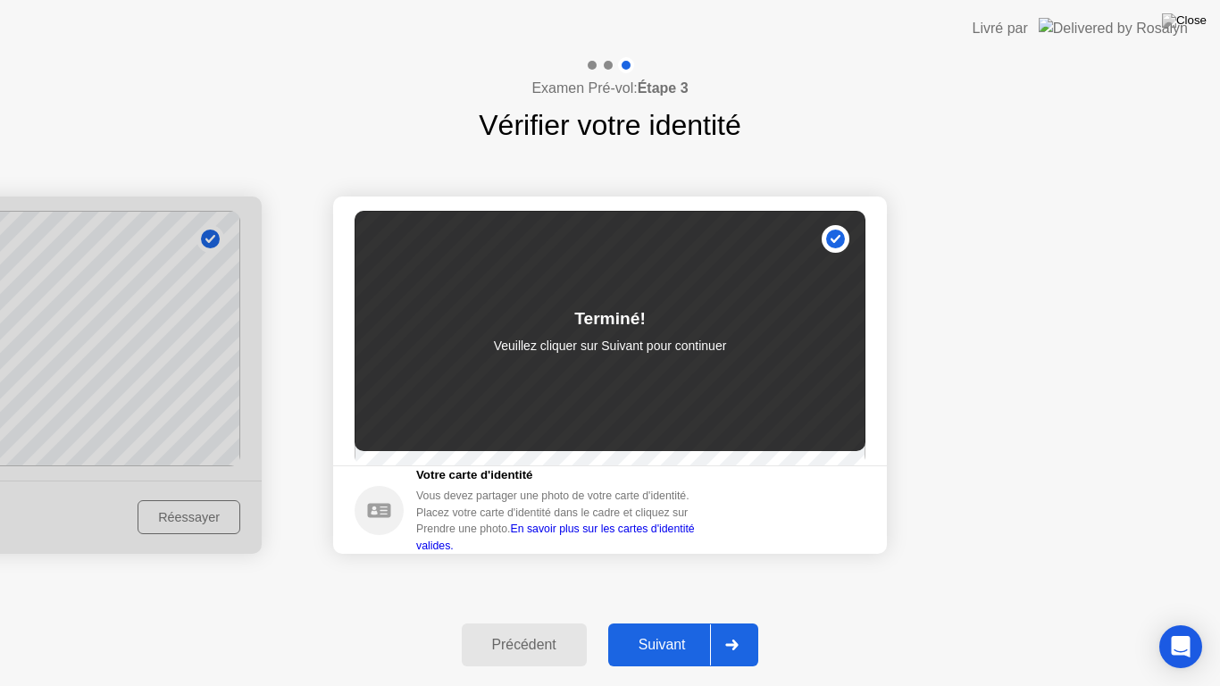
click at [651, 540] on link "En savoir plus sur les cartes d'identité valides." at bounding box center [555, 537] width 279 height 29
click at [633, 629] on div "Suivant" at bounding box center [662, 645] width 97 height 16
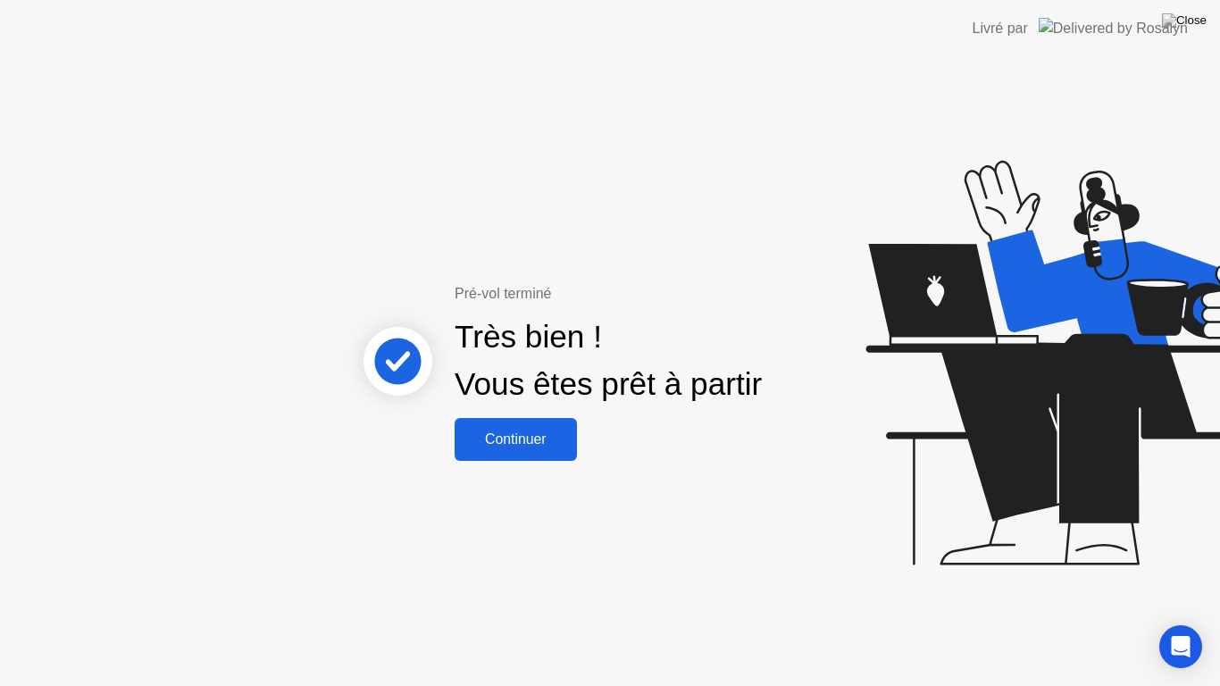
click at [522, 440] on div "Continuer" at bounding box center [516, 440] width 112 height 16
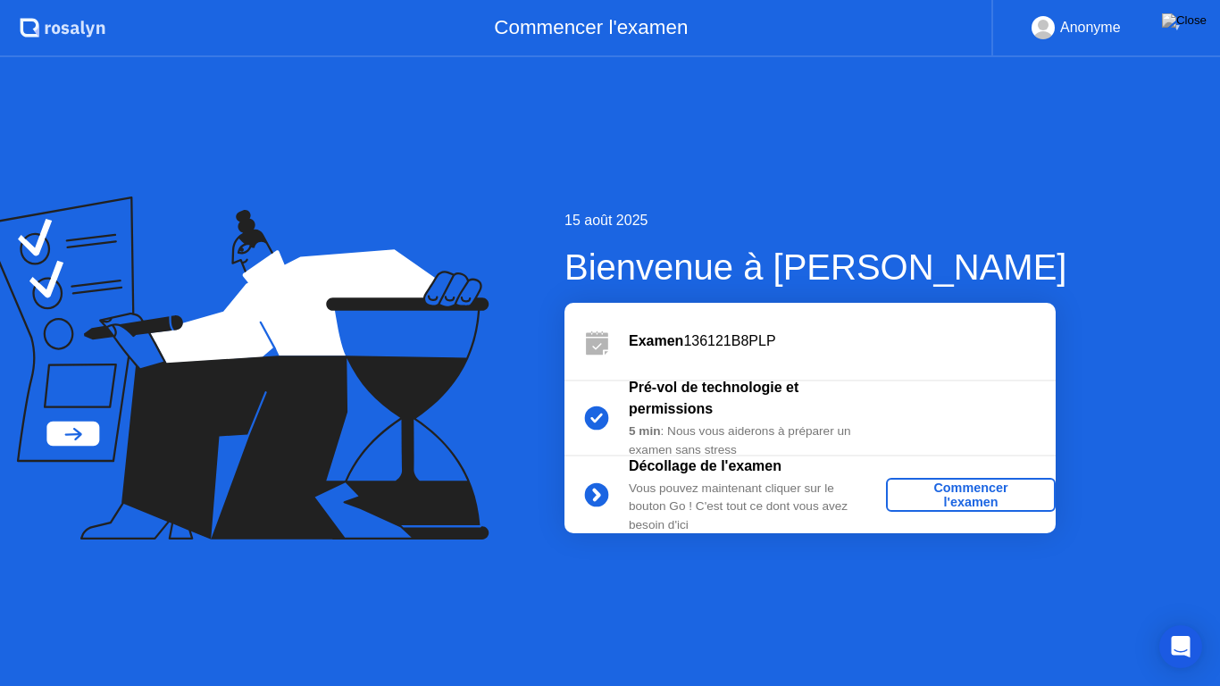
click at [916, 506] on div "Commencer l'examen" at bounding box center [970, 495] width 155 height 29
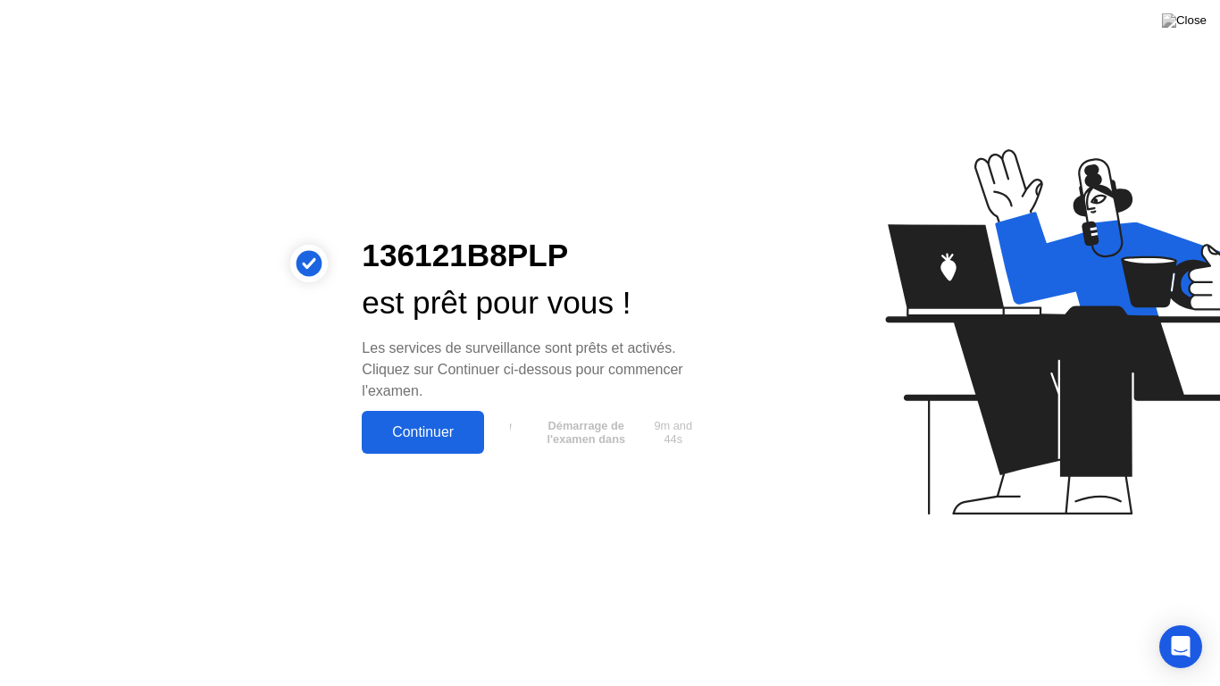
click at [437, 440] on div "Continuer" at bounding box center [423, 432] width 112 height 16
